Goal: Task Accomplishment & Management: Manage account settings

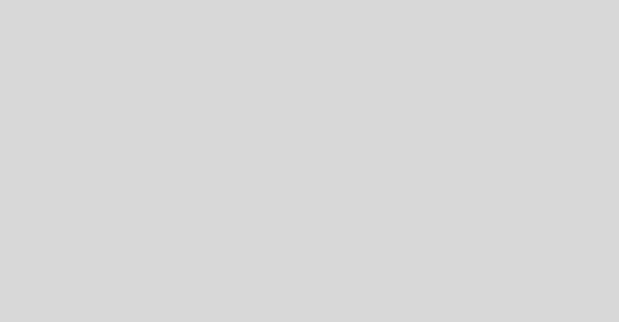
select select "es"
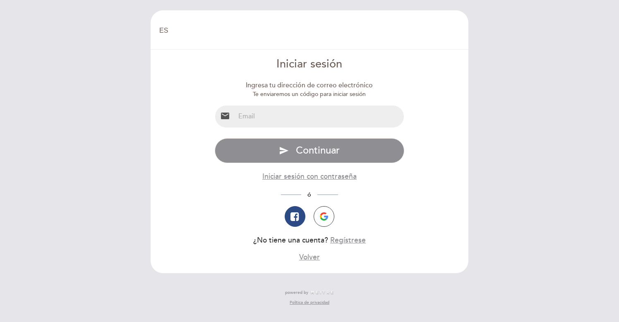
click at [328, 118] on input "email" at bounding box center [319, 117] width 169 height 22
paste input "[EMAIL_ADDRESS][DOMAIN_NAME]"
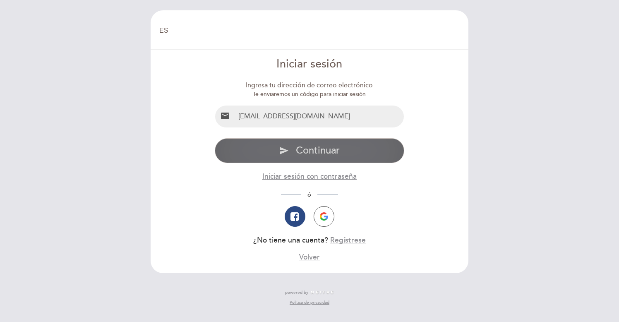
type input "[EMAIL_ADDRESS][DOMAIN_NAME]"
click at [324, 151] on span "Continuar" at bounding box center [318, 151] width 44 height 12
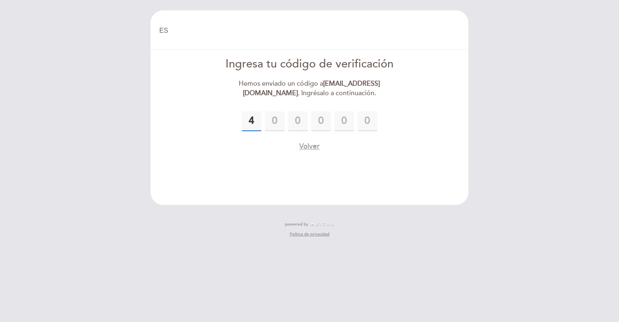
type input "4"
type input "2"
type input "6"
type input "3"
type input "7"
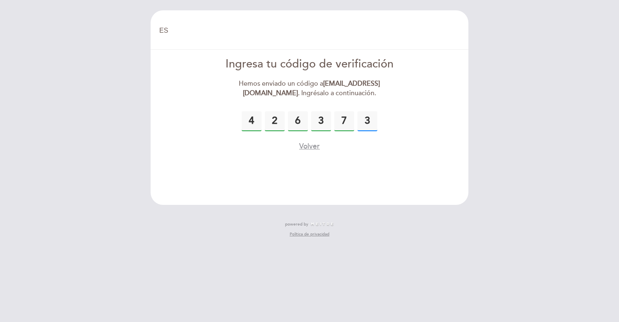
type input "3"
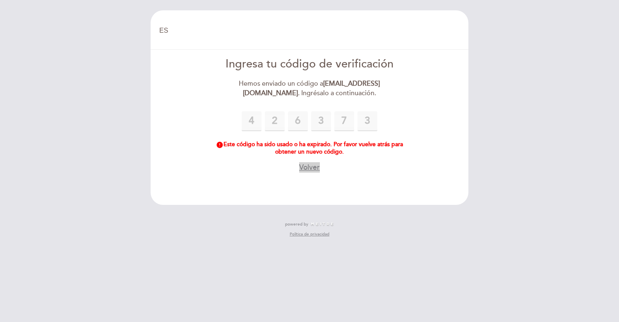
click at [309, 169] on button "Volver" at bounding box center [309, 167] width 21 height 10
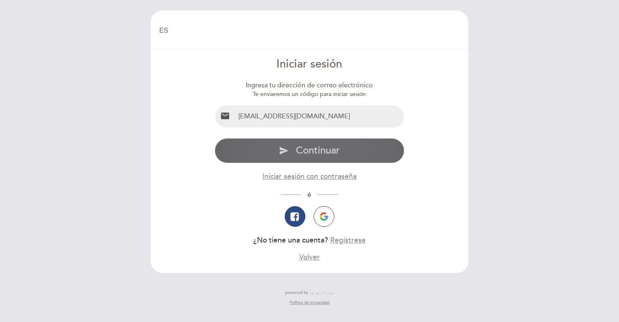
click at [304, 154] on span "Continuar" at bounding box center [318, 151] width 44 height 12
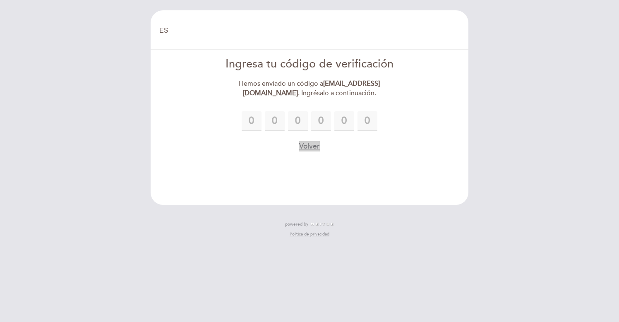
click at [311, 149] on button "Volver" at bounding box center [309, 146] width 21 height 10
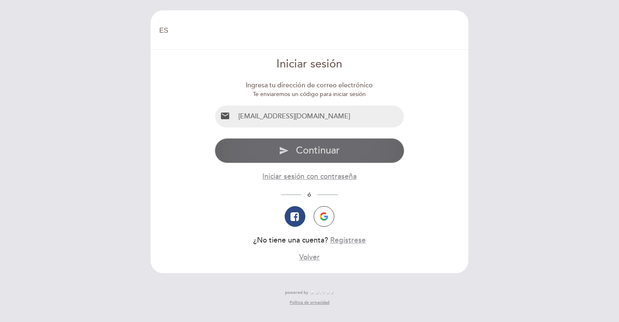
click at [329, 156] on span "Continuar" at bounding box center [318, 151] width 44 height 12
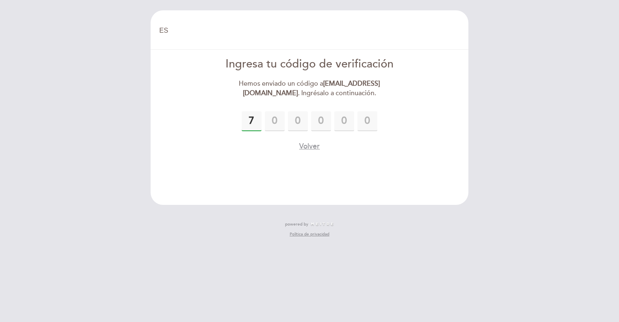
type input "7"
type input "2"
type input "5"
type input "3"
type input "4"
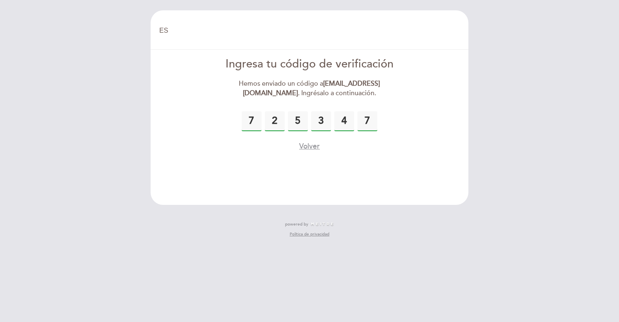
type input "7"
